Goal: Obtain resource: Download file/media

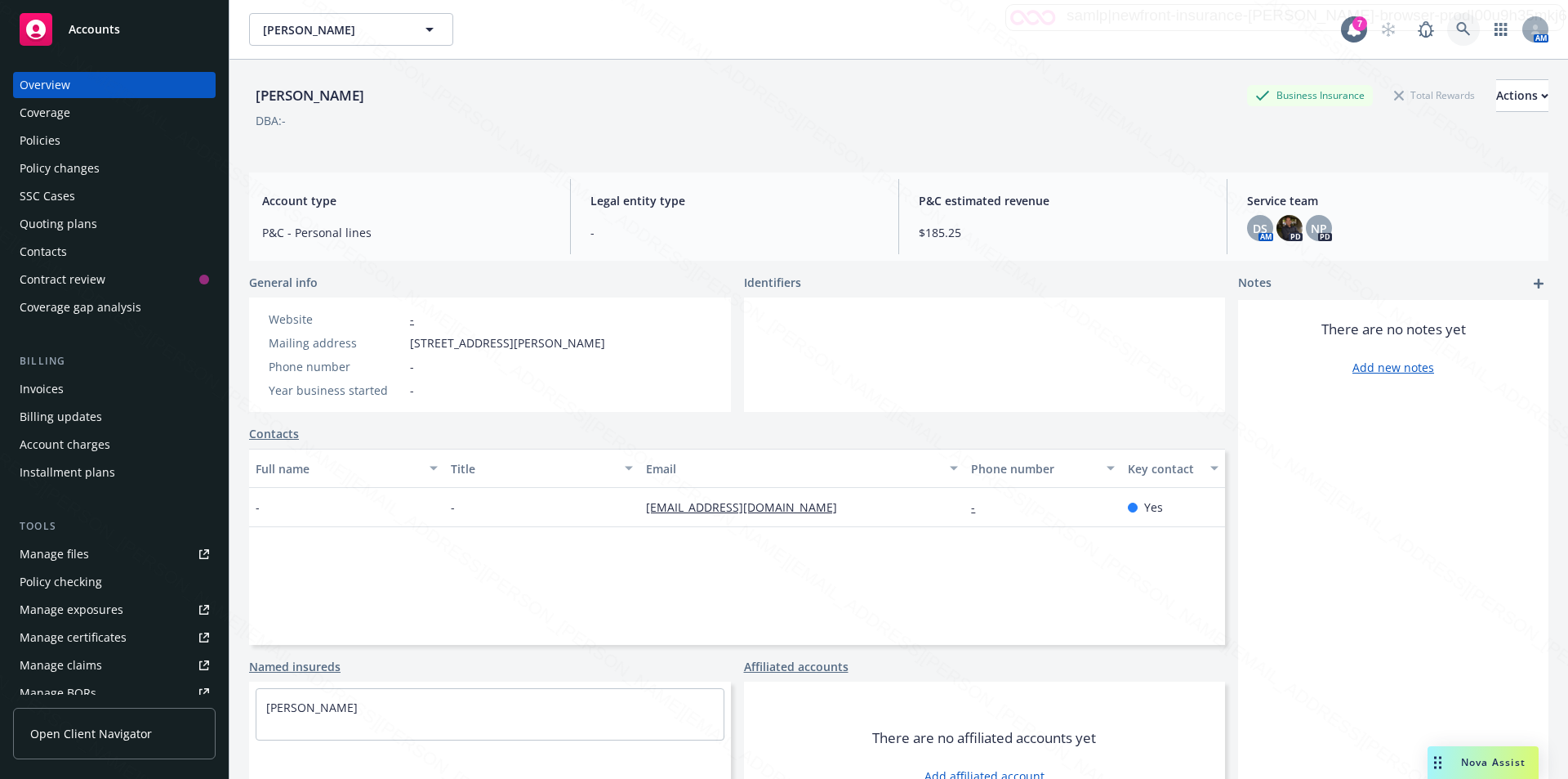
click at [1456, 27] on icon at bounding box center [1463, 29] width 15 height 15
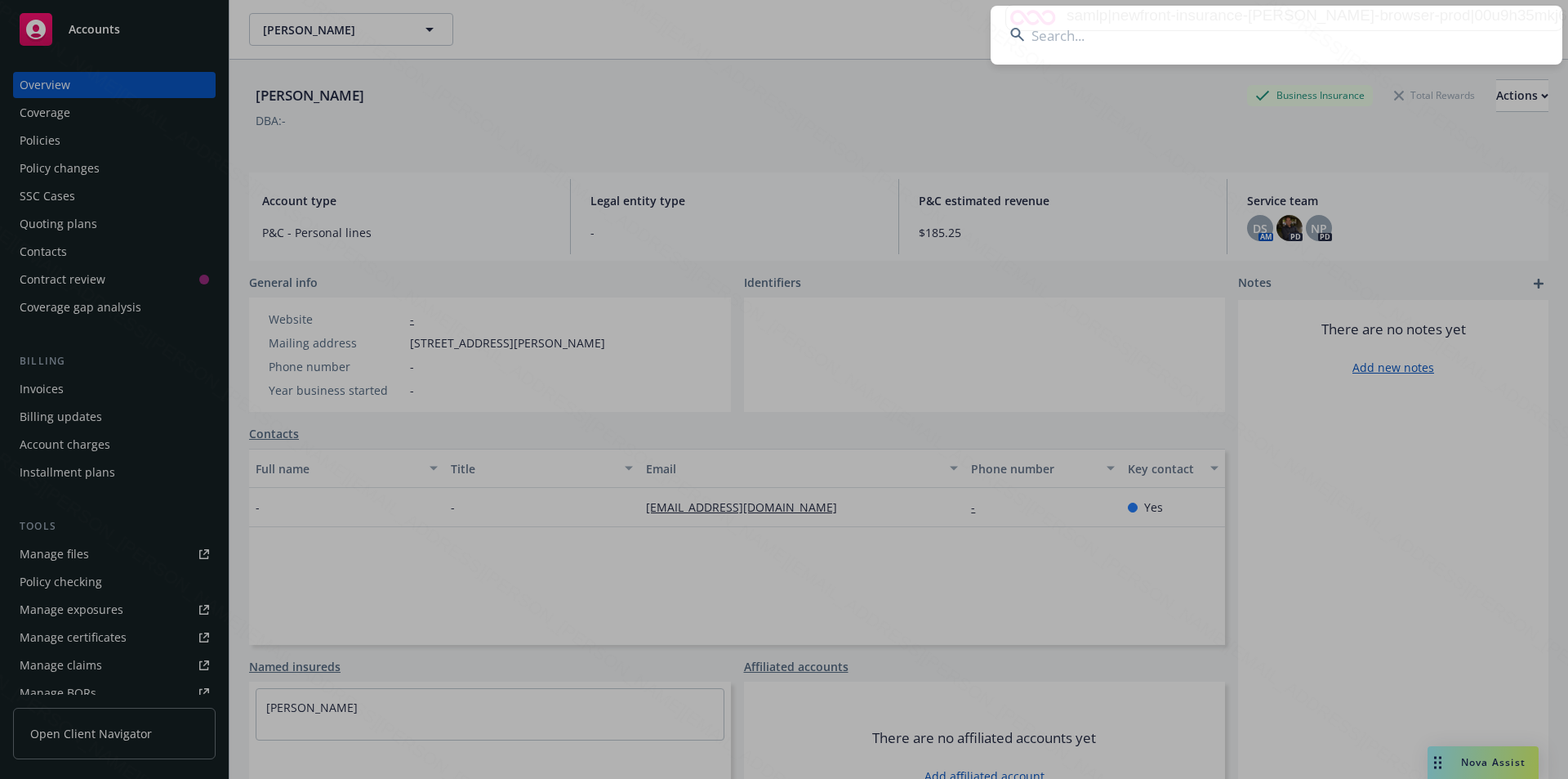
click at [1049, 35] on input at bounding box center [1277, 35] width 572 height 59
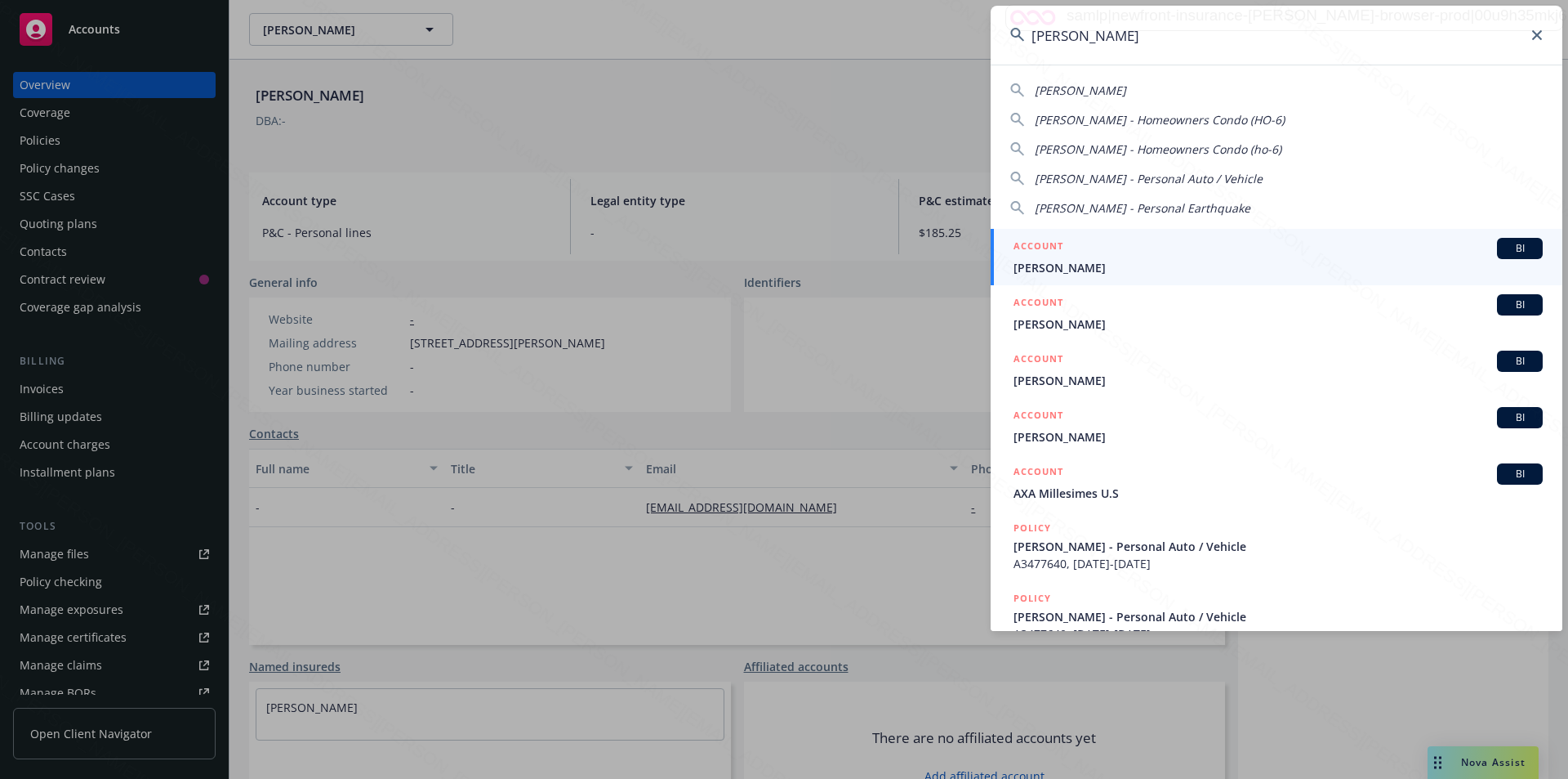
type input "[PERSON_NAME]"
click at [1072, 265] on span "[PERSON_NAME]" at bounding box center [1278, 268] width 529 height 18
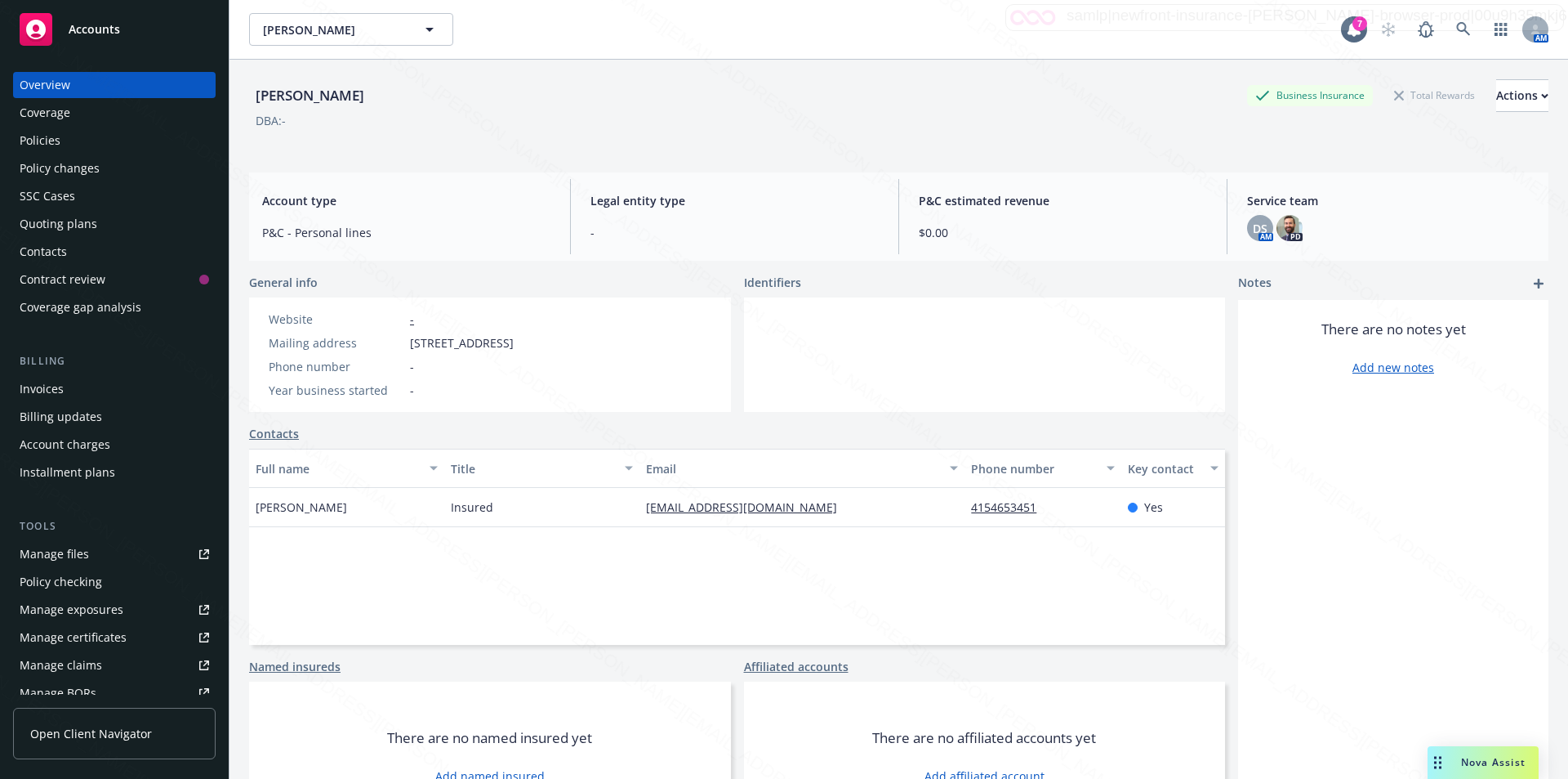
click at [29, 134] on div "Policies" at bounding box center [39, 140] width 41 height 26
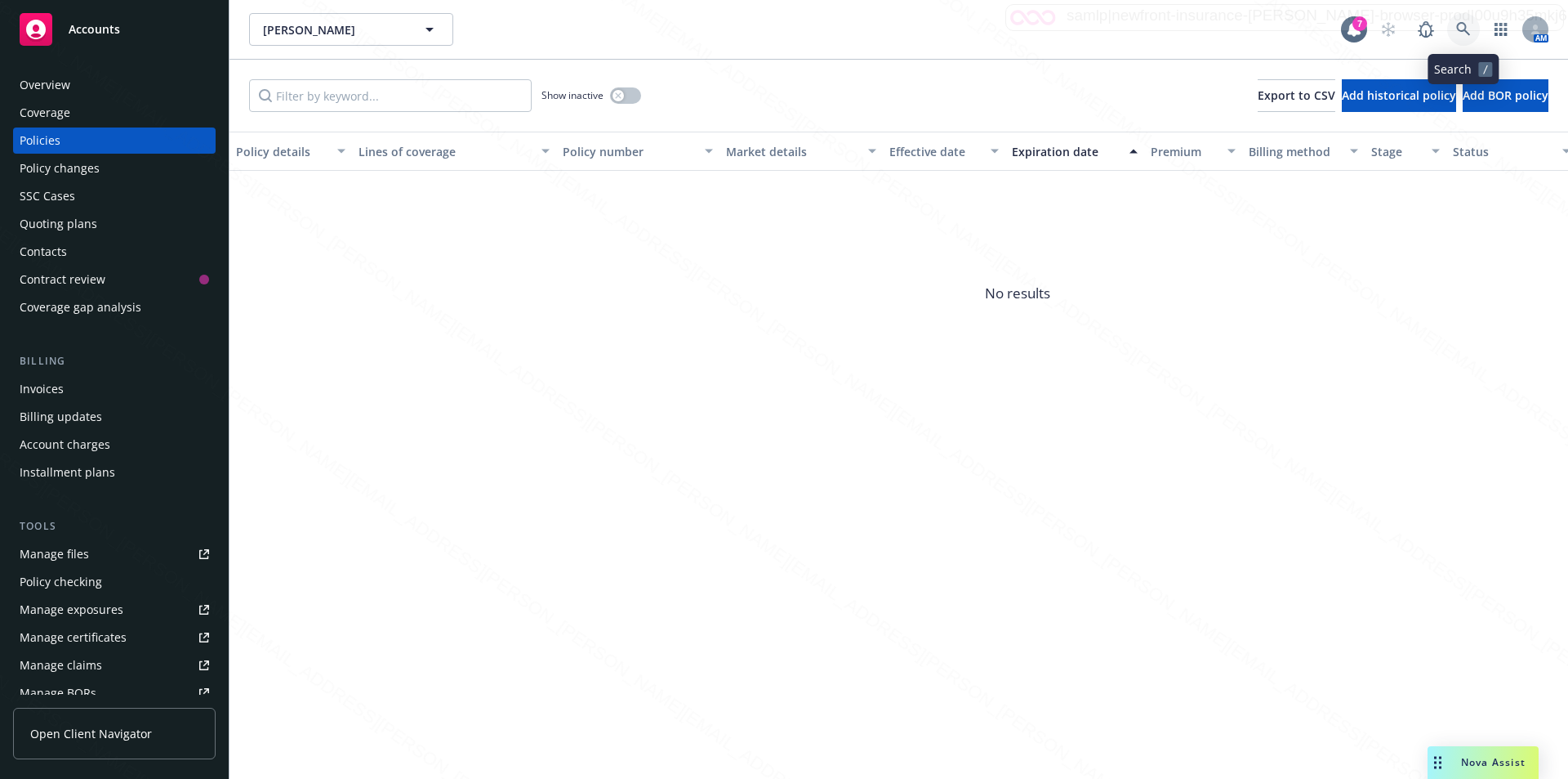
click at [1458, 18] on link at bounding box center [1463, 29] width 33 height 33
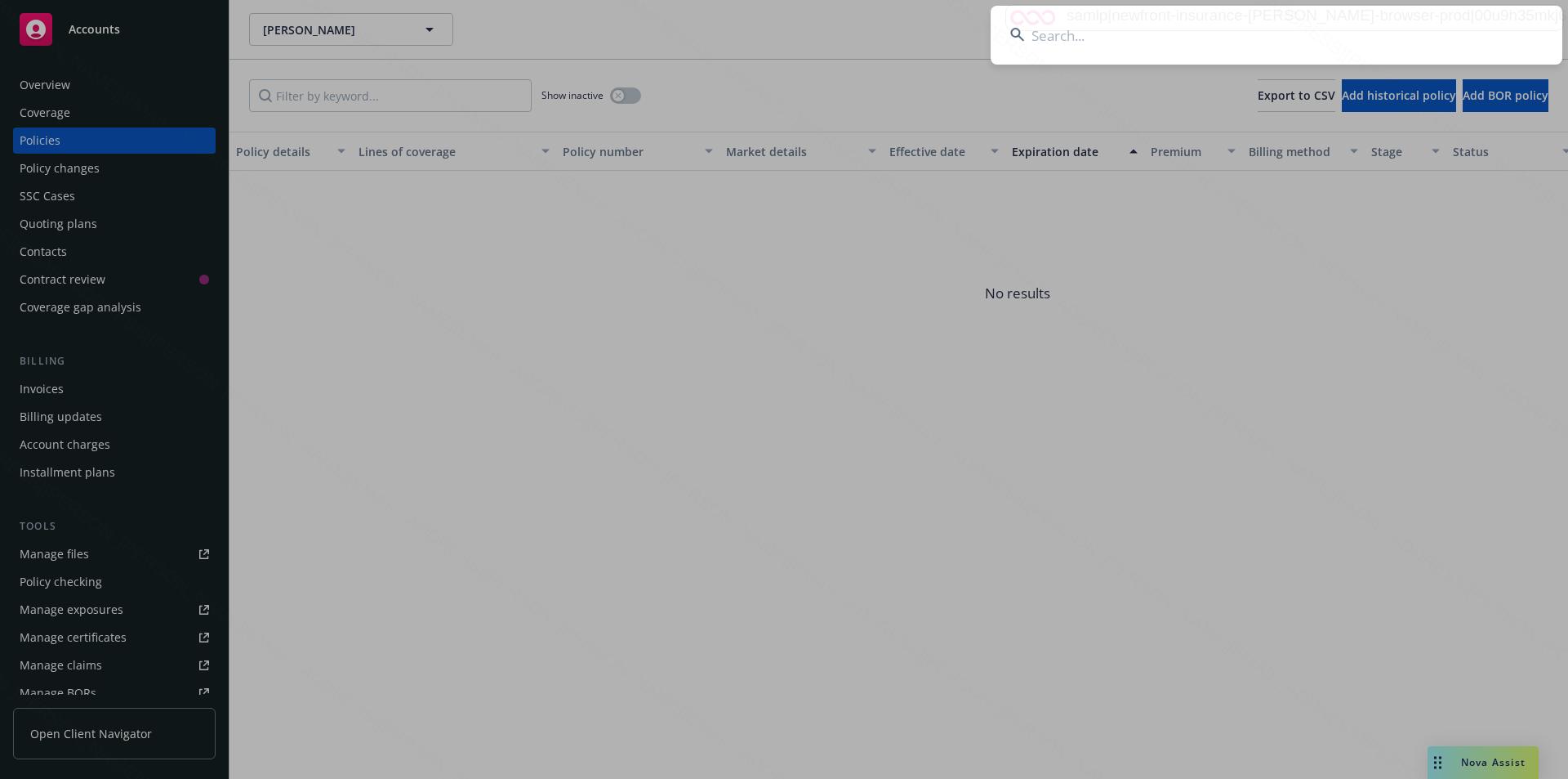
click at [1165, 48] on input at bounding box center [1277, 35] width 572 height 59
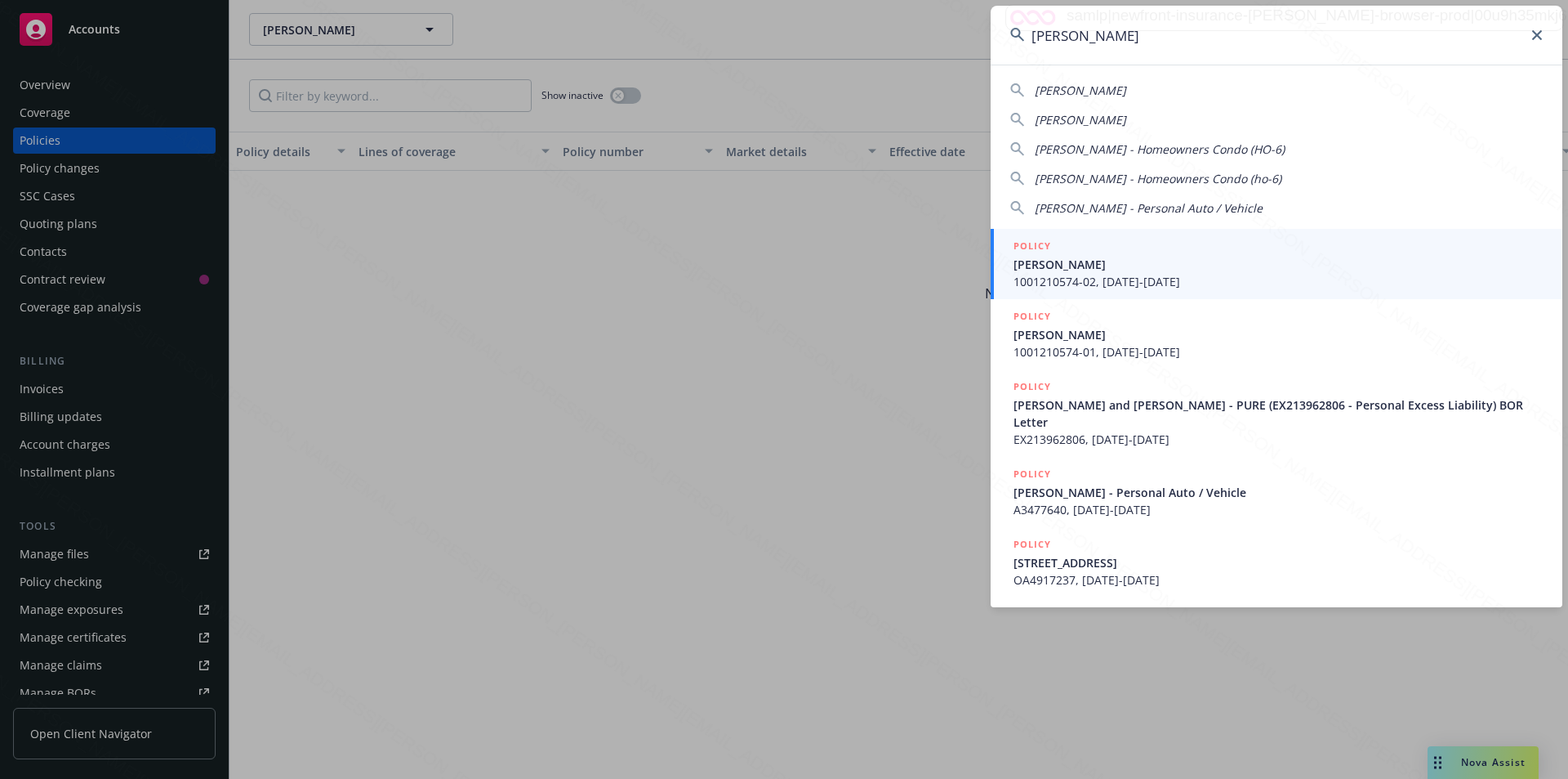
type input "[PERSON_NAME]"
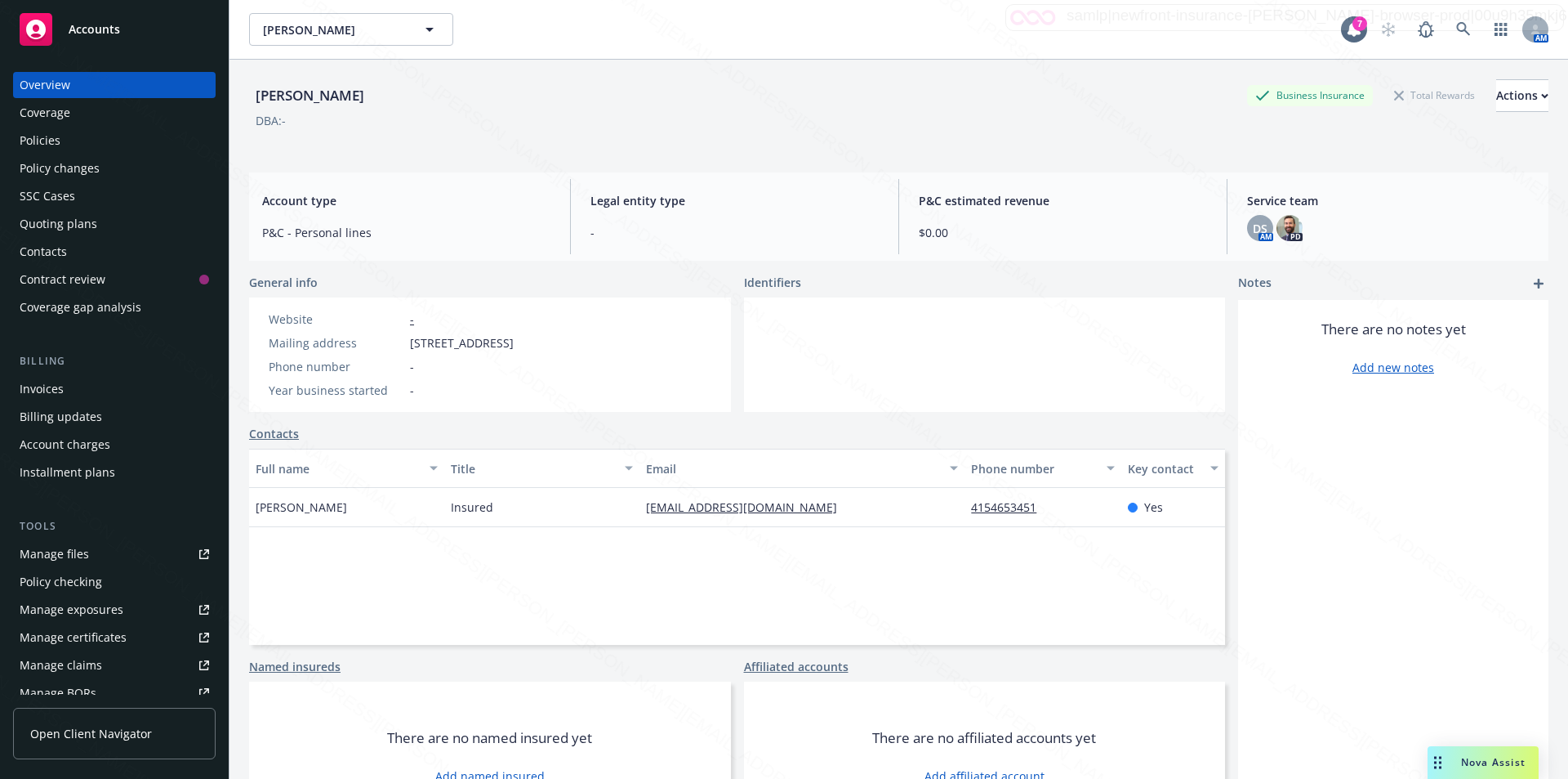
click at [56, 140] on div "Policies" at bounding box center [39, 140] width 41 height 26
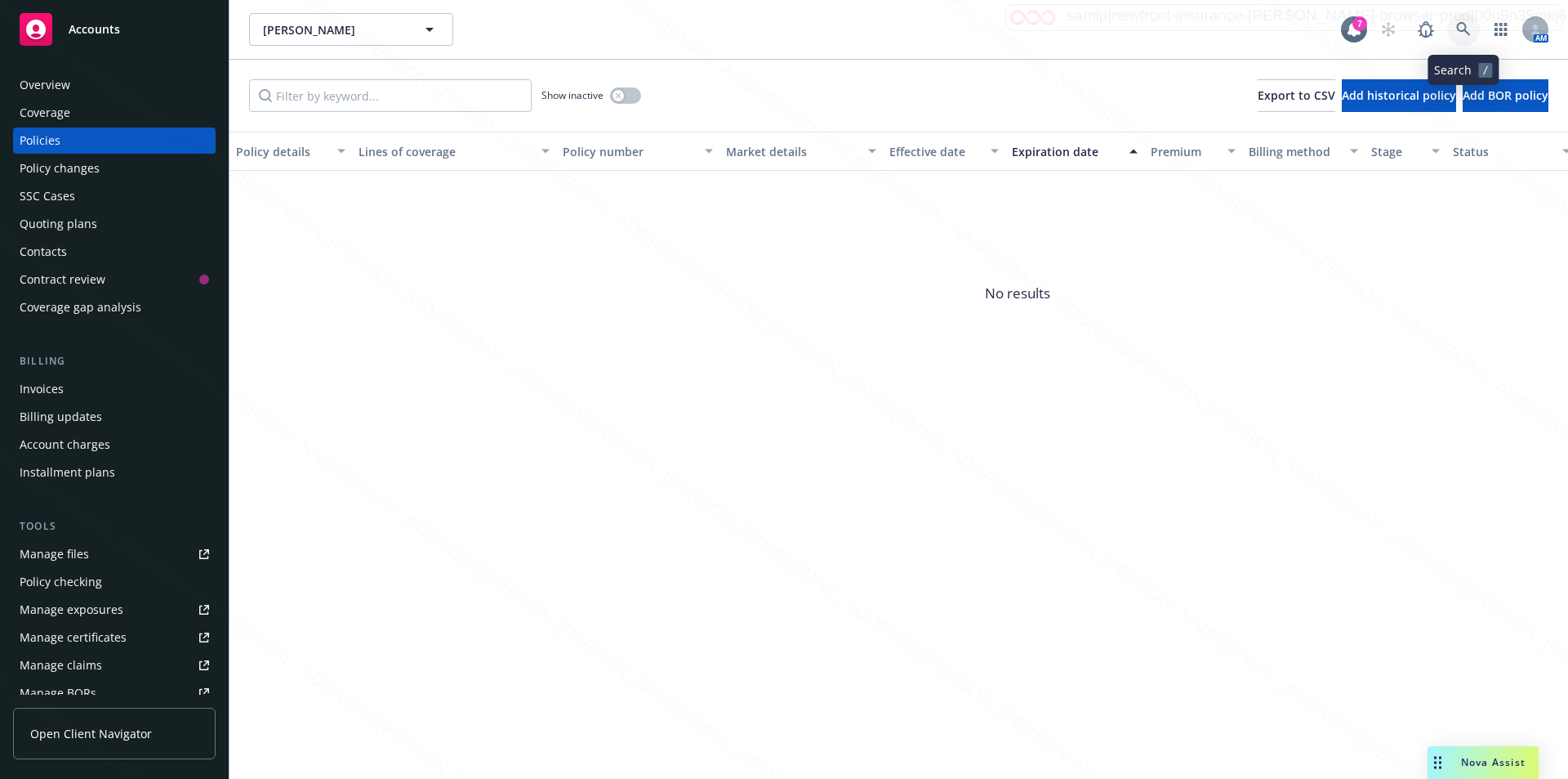
click at [1463, 23] on icon at bounding box center [1463, 28] width 14 height 14
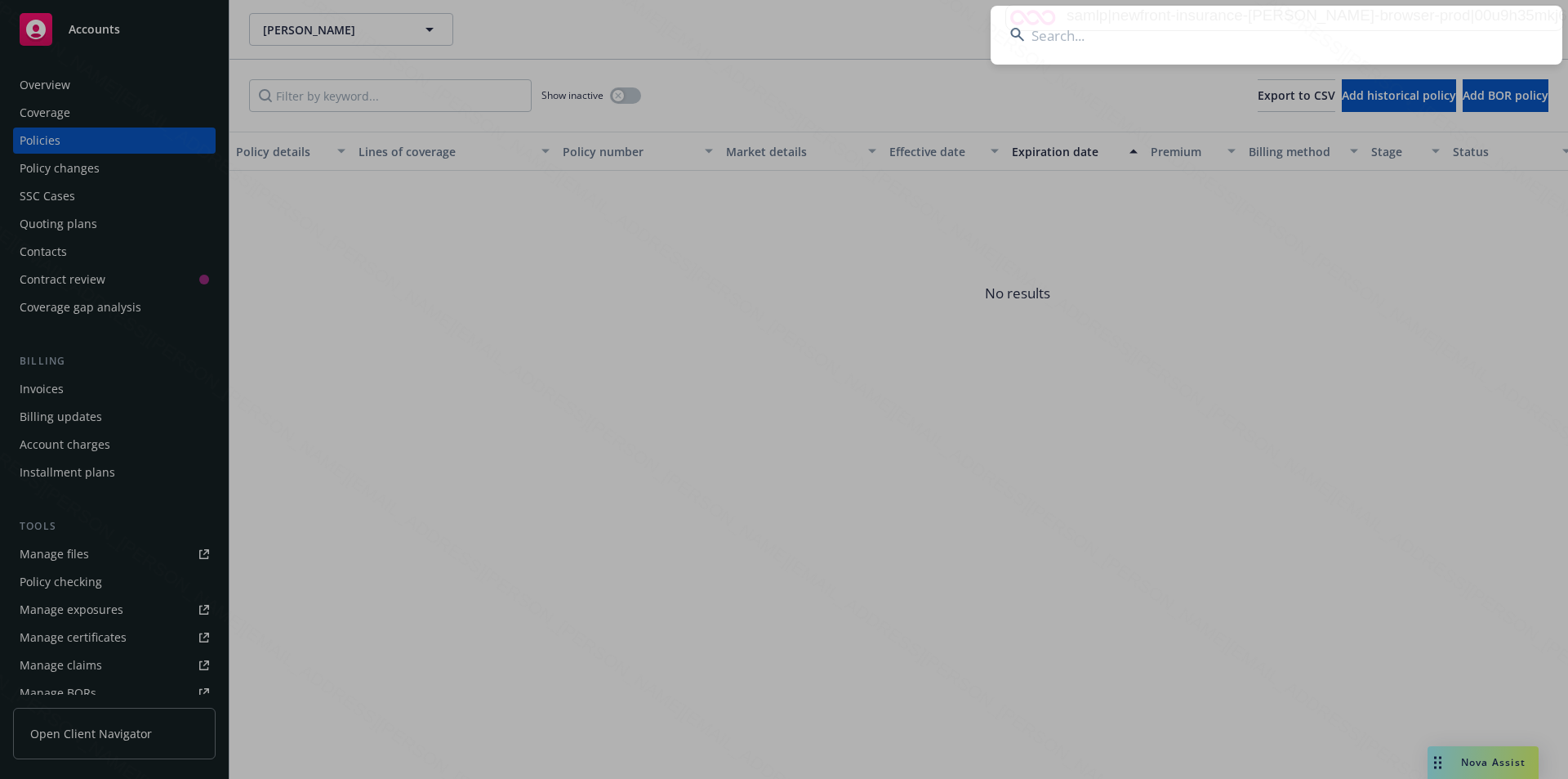
click at [1196, 44] on input at bounding box center [1277, 35] width 572 height 59
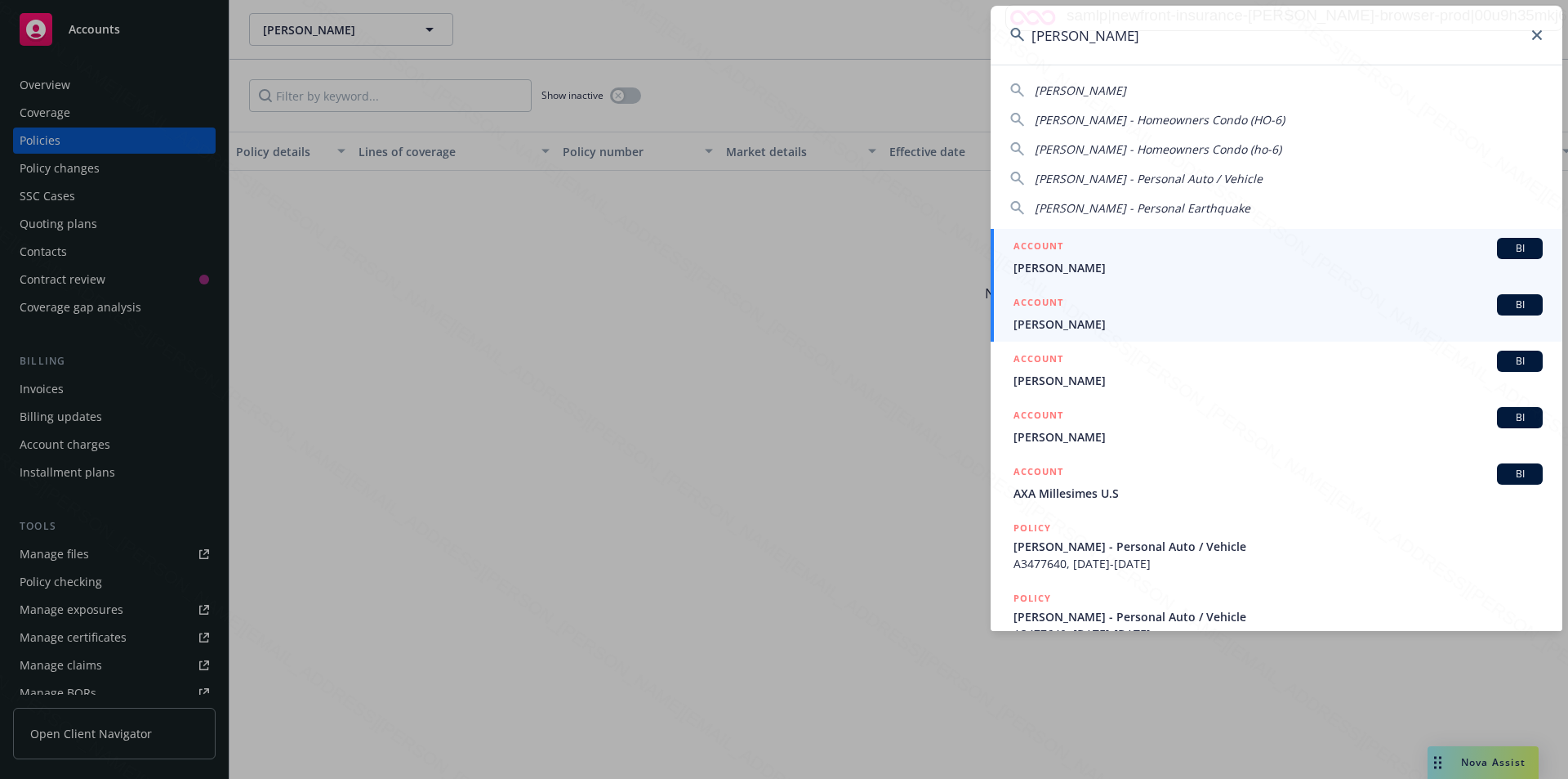
type input "[PERSON_NAME]"
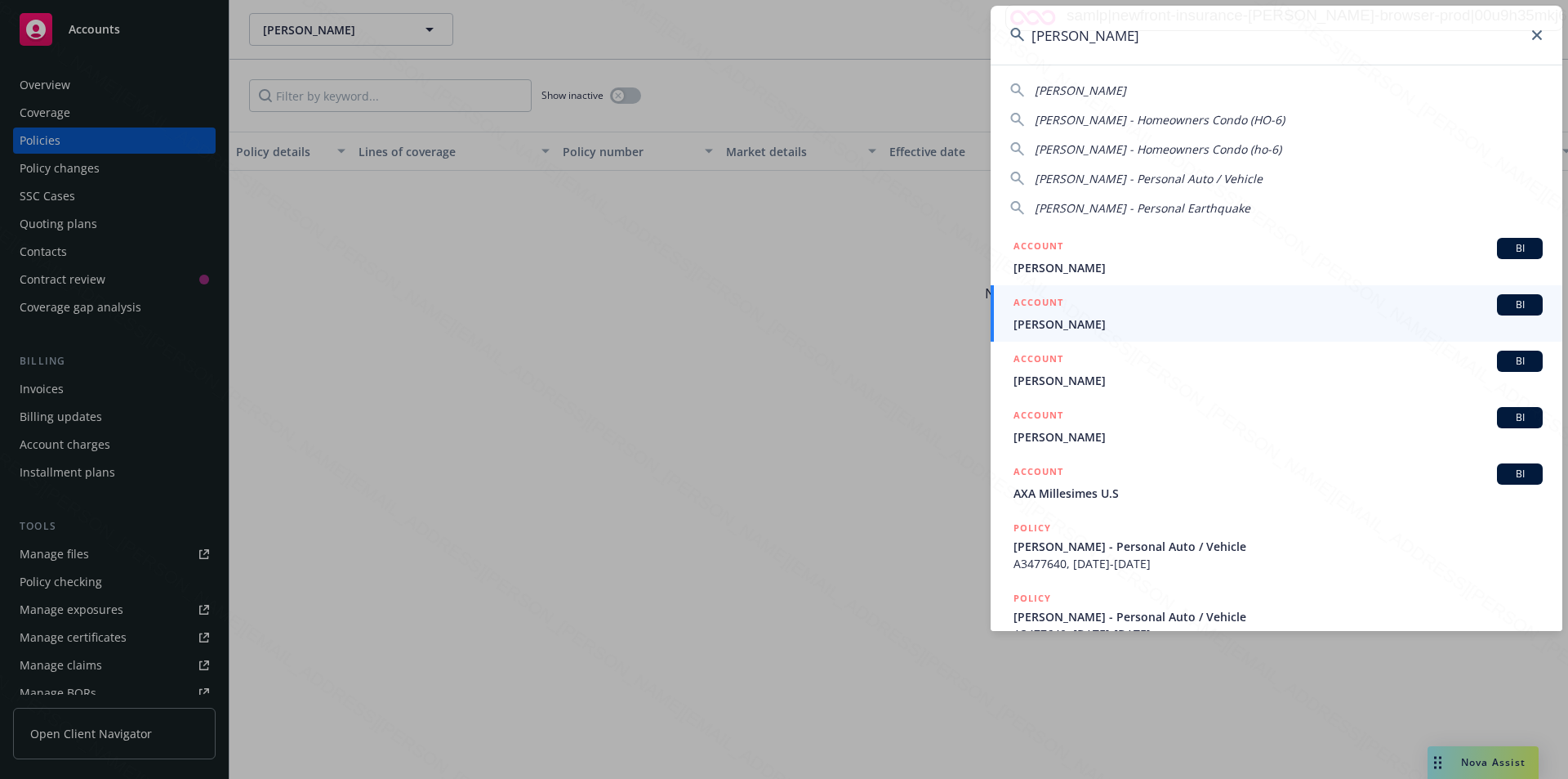
click at [1028, 323] on span "[PERSON_NAME]" at bounding box center [1278, 324] width 529 height 18
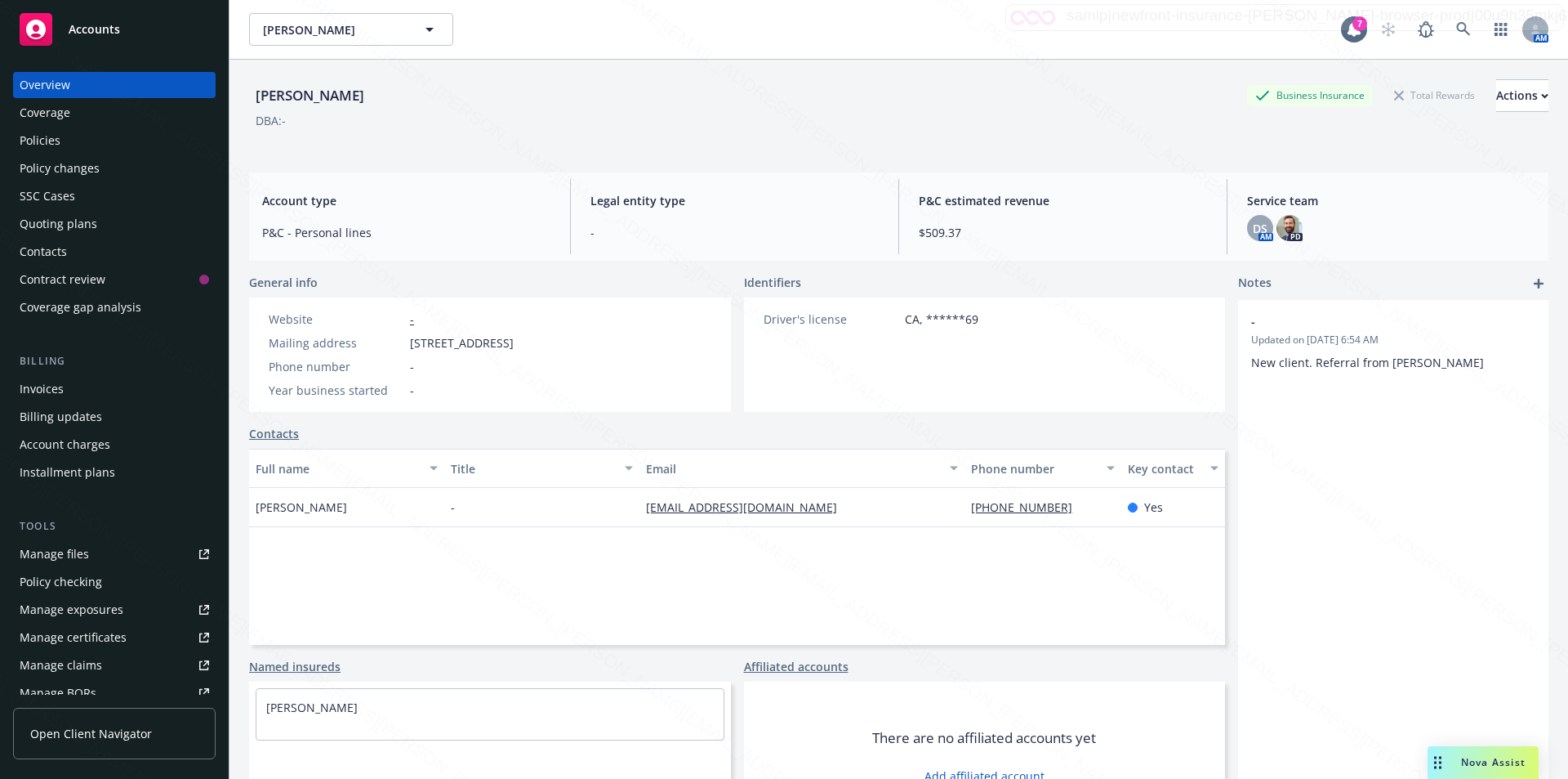
click at [39, 140] on div "Policies" at bounding box center [39, 140] width 41 height 26
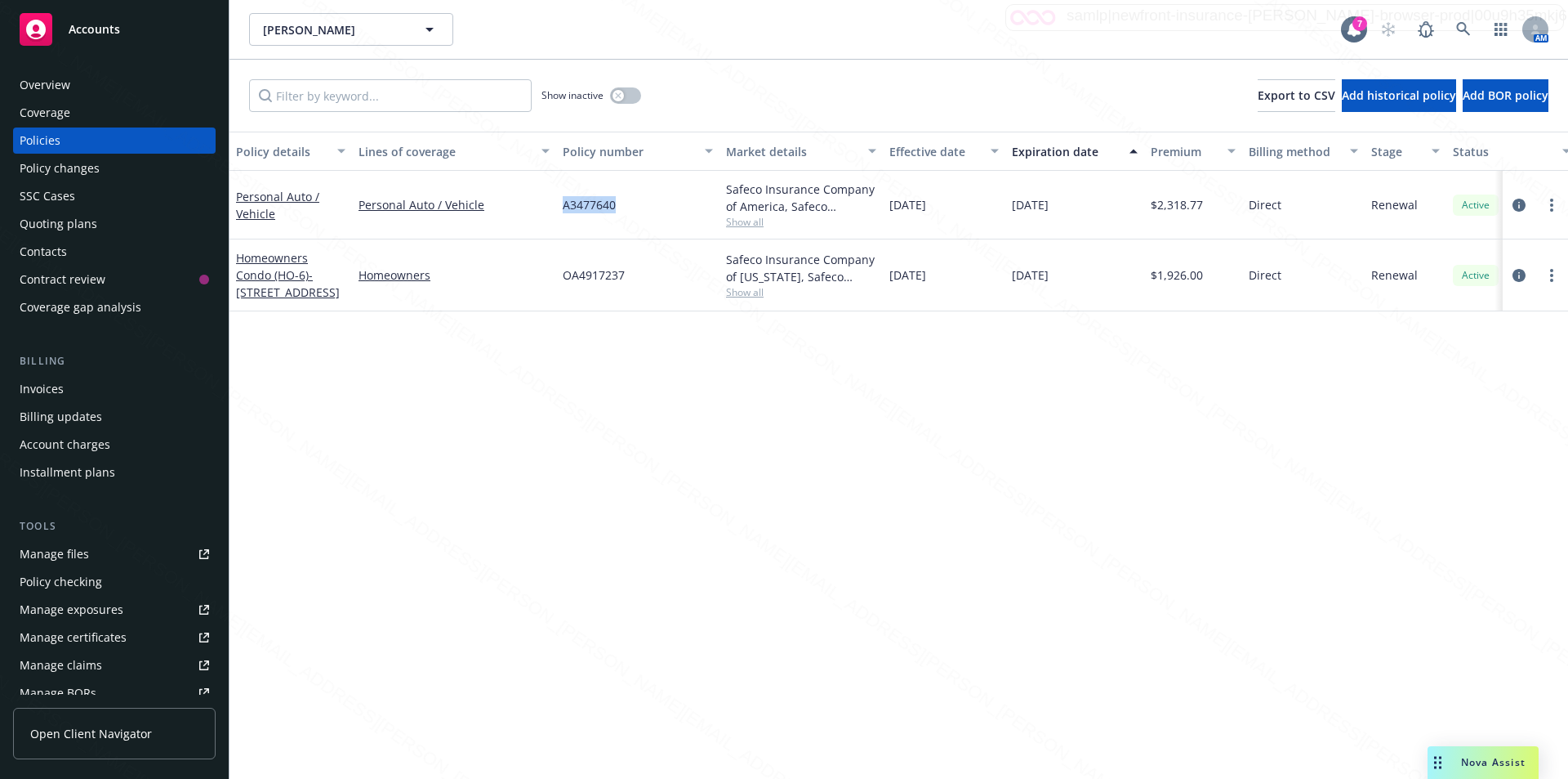
drag, startPoint x: 621, startPoint y: 210, endPoint x: 560, endPoint y: 196, distance: 62.6
click at [560, 196] on div "A3477640" at bounding box center [637, 205] width 163 height 69
copy span "A3477640"
click at [53, 87] on div "Overview" at bounding box center [44, 85] width 51 height 26
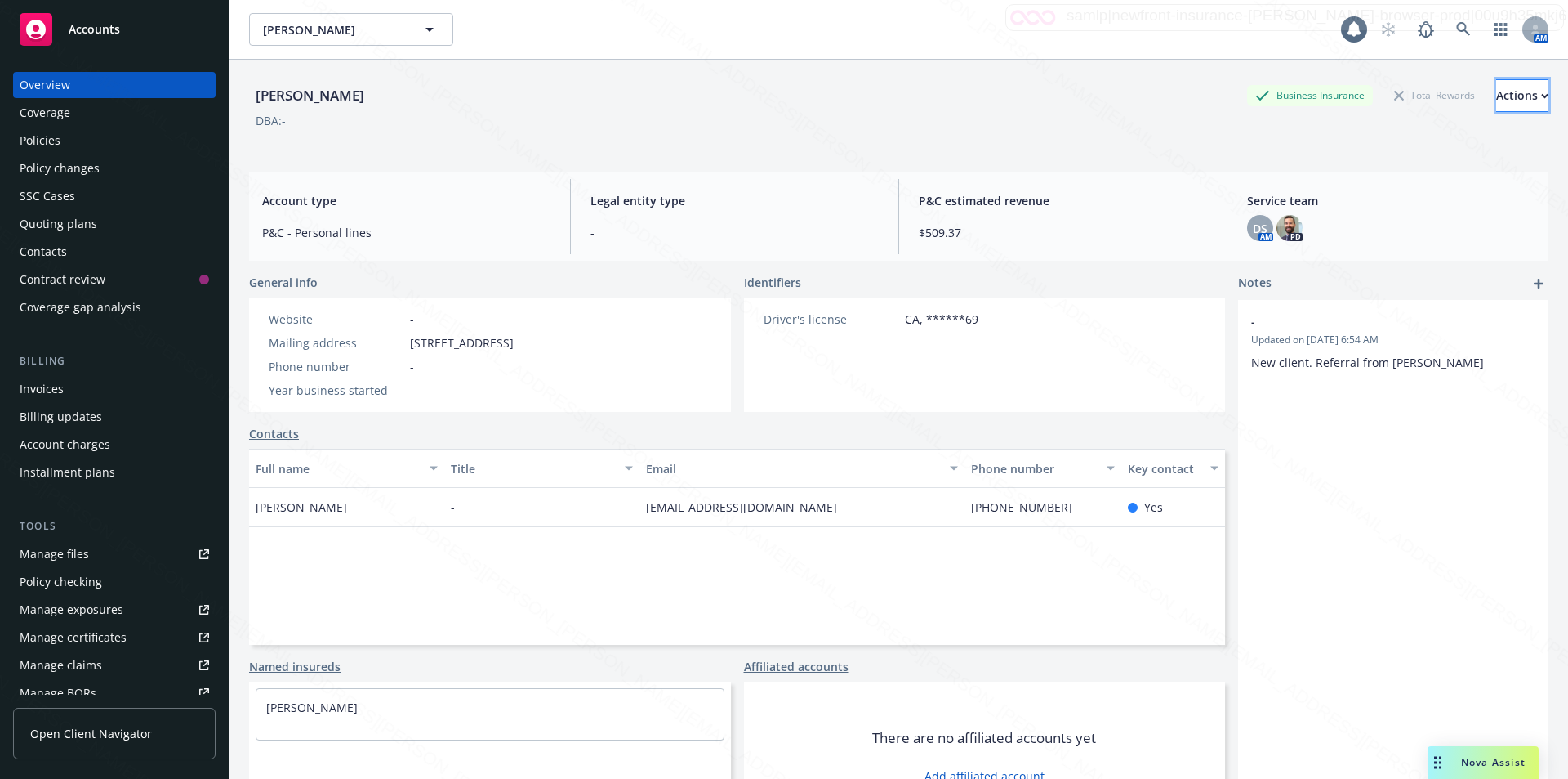
click at [1496, 95] on div "Actions" at bounding box center [1522, 95] width 52 height 31
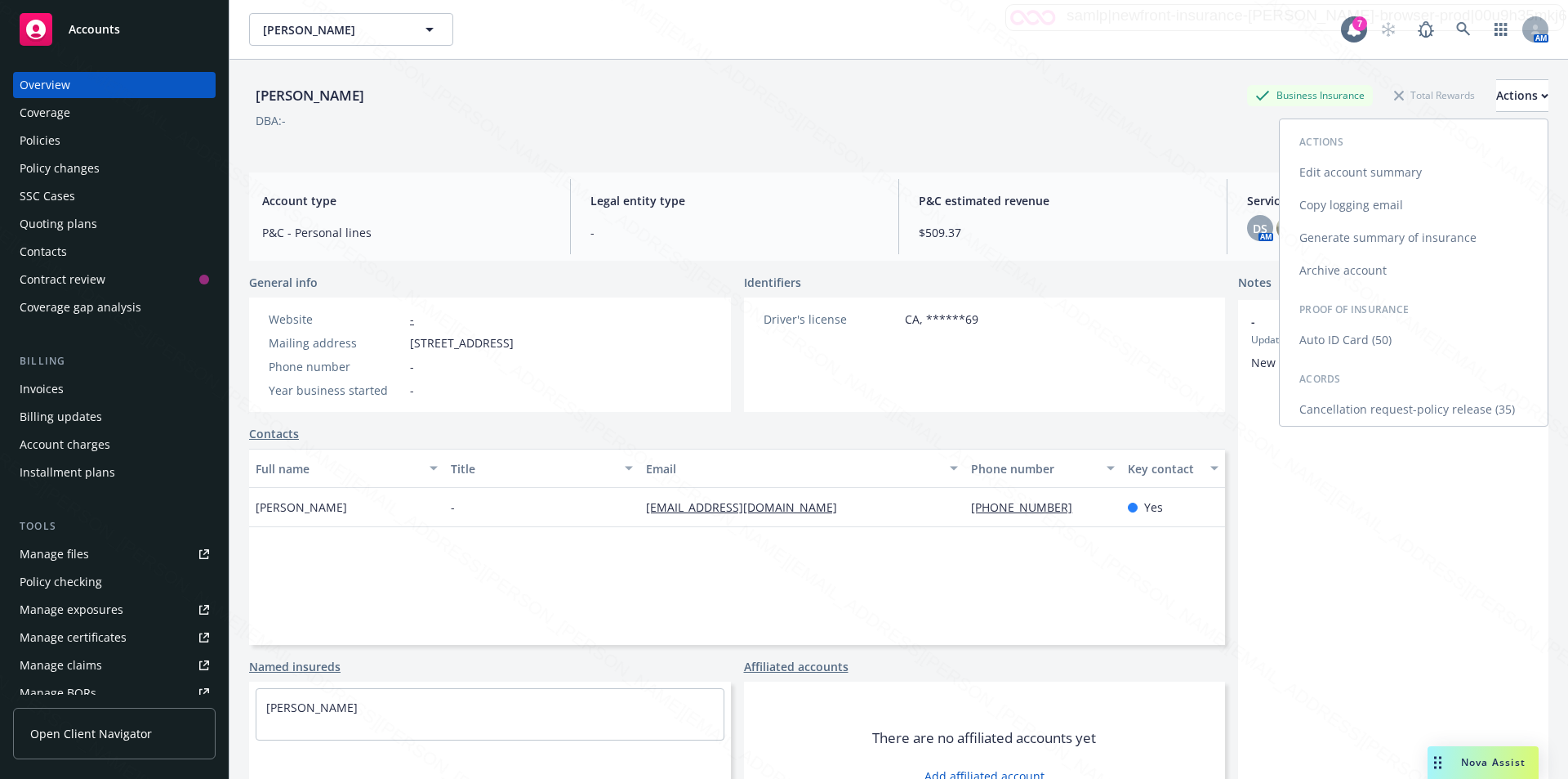
click at [1372, 408] on link "Cancellation request-policy release (35)" at bounding box center [1413, 409] width 268 height 33
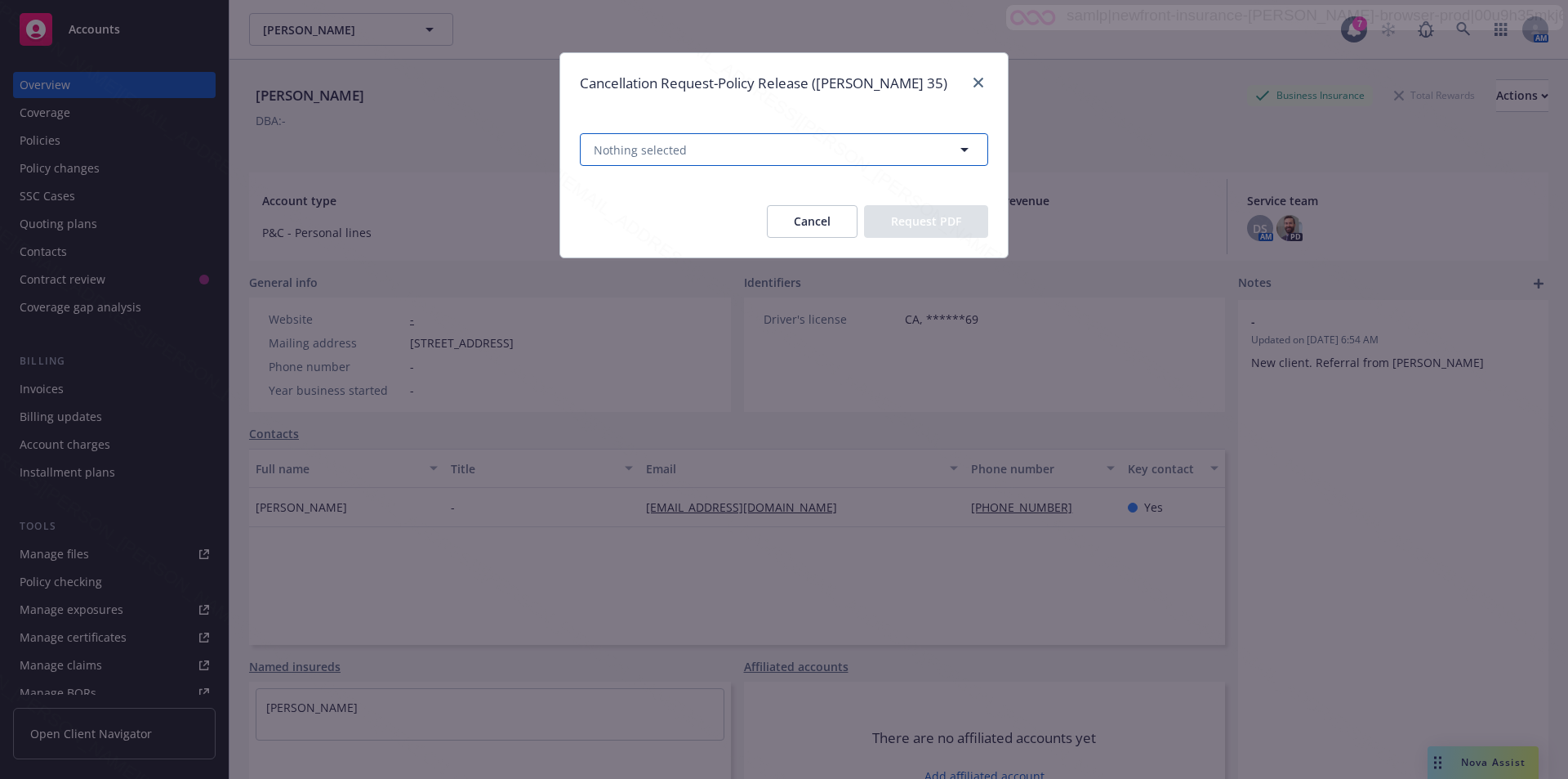
click at [647, 155] on span "Nothing selected" at bounding box center [640, 150] width 93 height 18
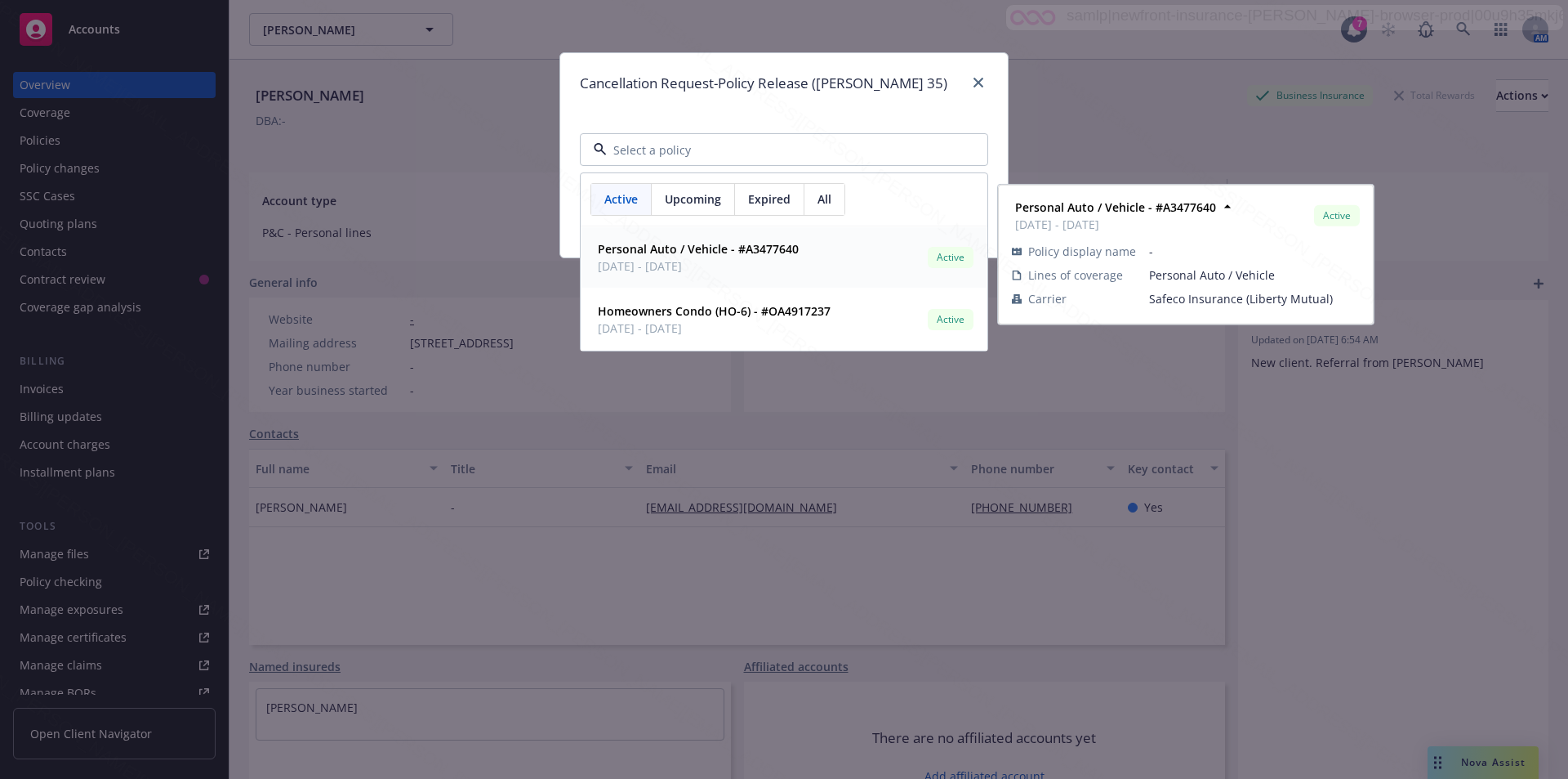
click at [661, 246] on strong "Personal Auto / Vehicle - #A3477640" at bounding box center [698, 249] width 201 height 16
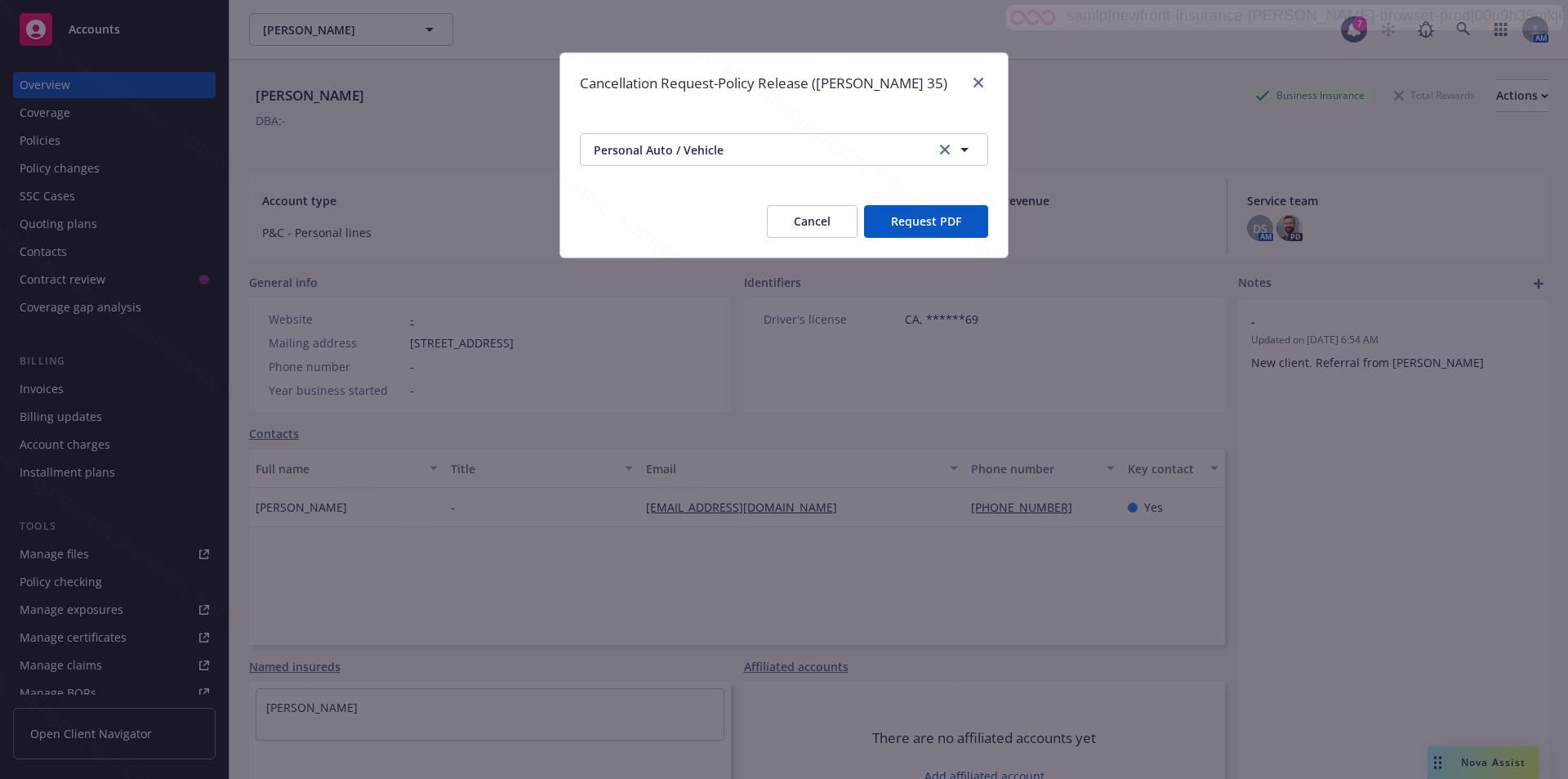
click at [931, 223] on button "Request PDF" at bounding box center [926, 221] width 124 height 33
click at [978, 90] on link "close" at bounding box center [978, 82] width 19 height 19
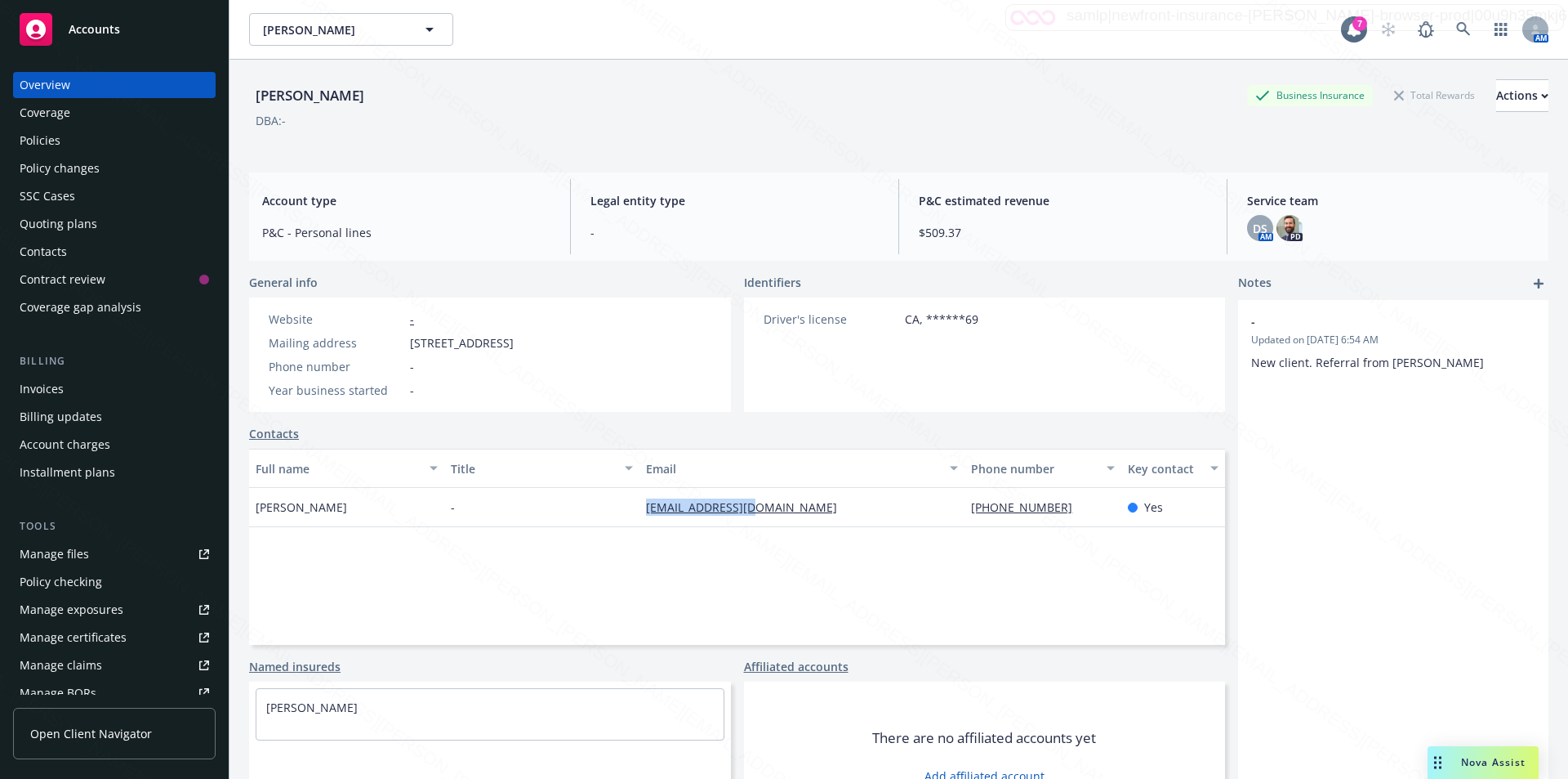
drag, startPoint x: 769, startPoint y: 506, endPoint x: 635, endPoint y: 506, distance: 134.0
click at [640, 506] on div "[EMAIL_ADDRESS][DOMAIN_NAME]" at bounding box center [802, 507] width 325 height 39
copy link "[EMAIL_ADDRESS][DOMAIN_NAME]"
